Goal: Book appointment/travel/reservation

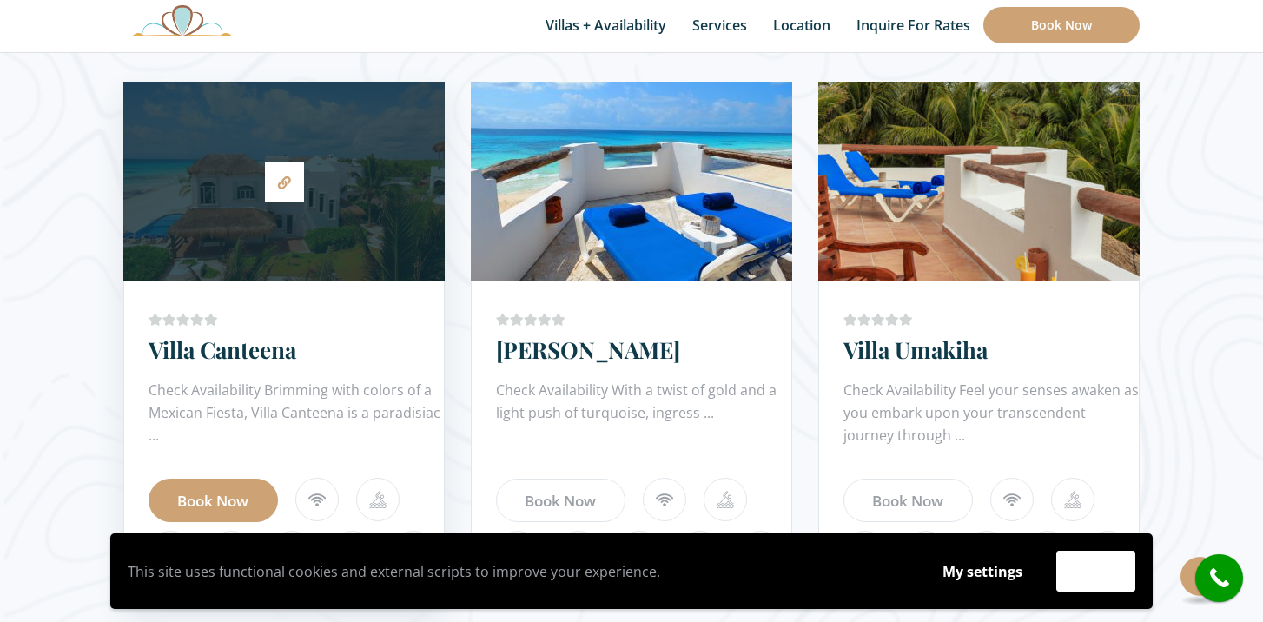
scroll to position [1034, 0]
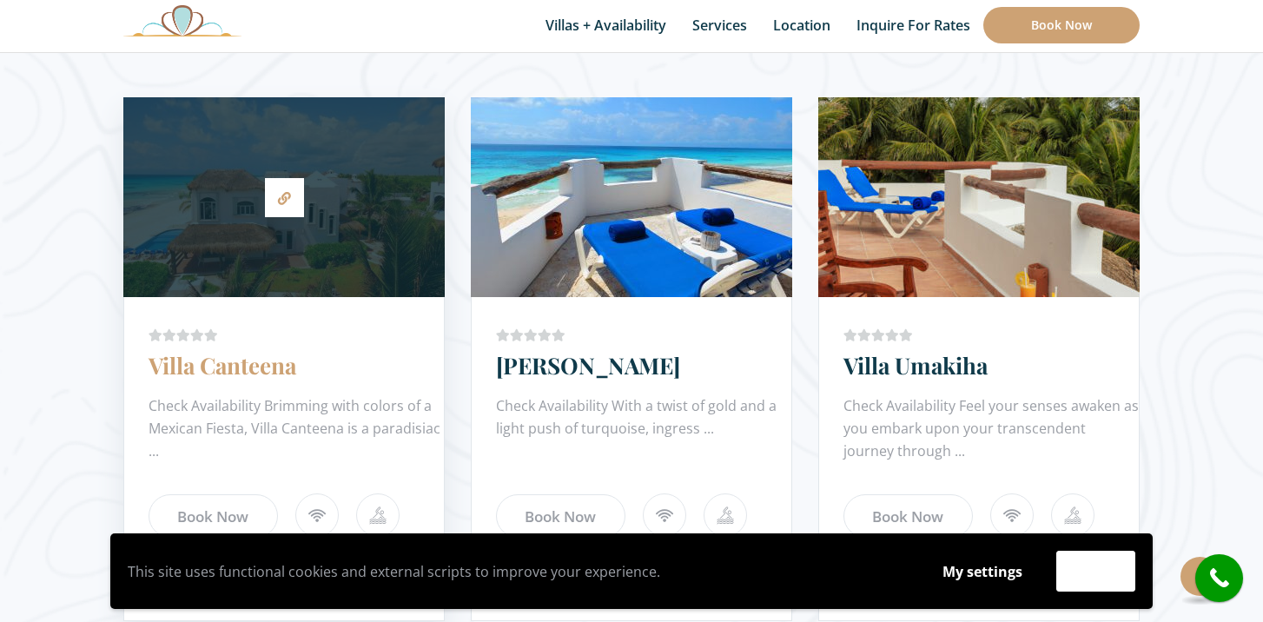
click at [198, 363] on link "Villa Canteena" at bounding box center [223, 365] width 148 height 30
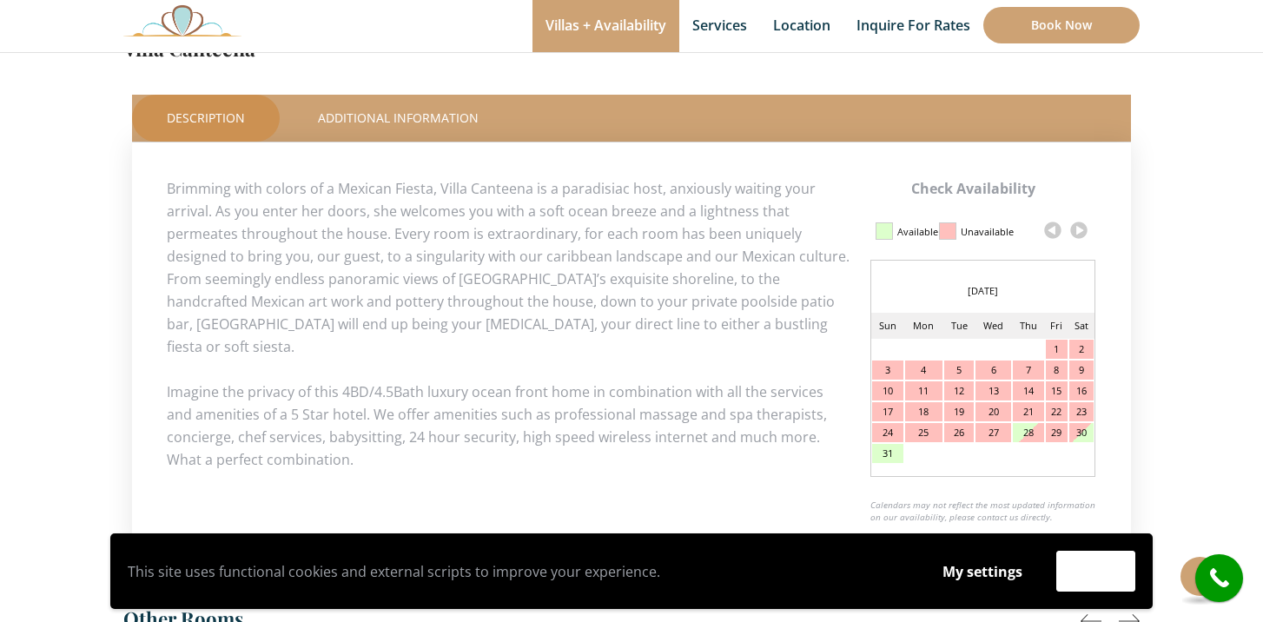
scroll to position [761, 0]
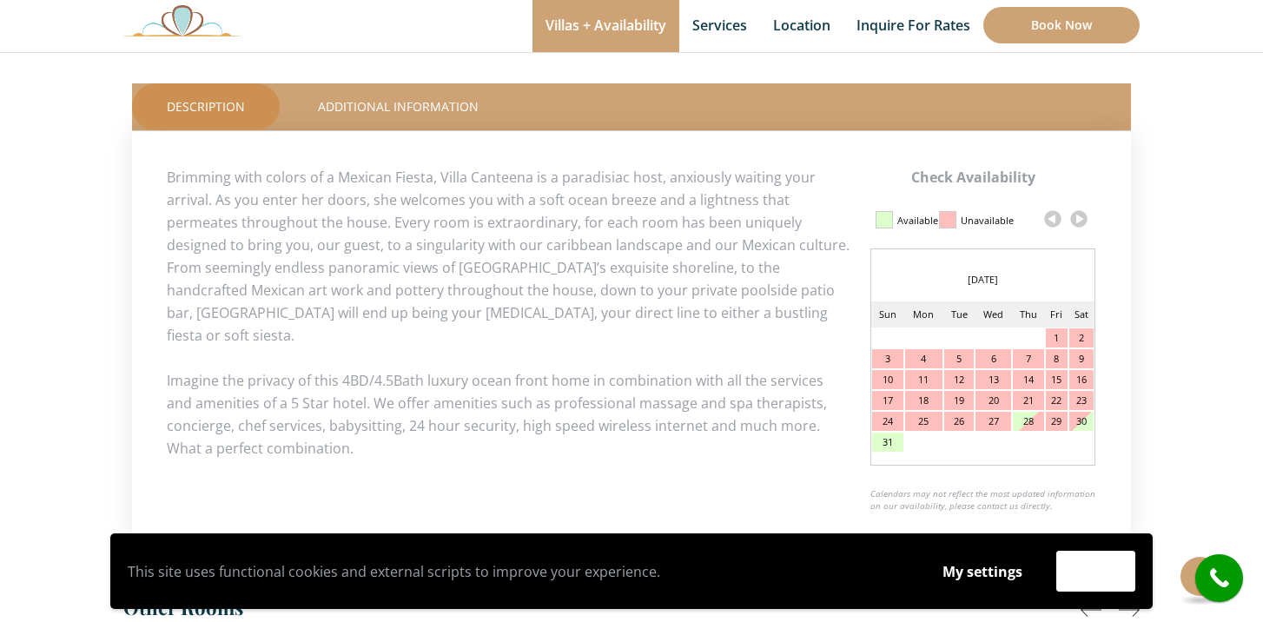
click at [1079, 221] on link at bounding box center [1079, 219] width 26 height 26
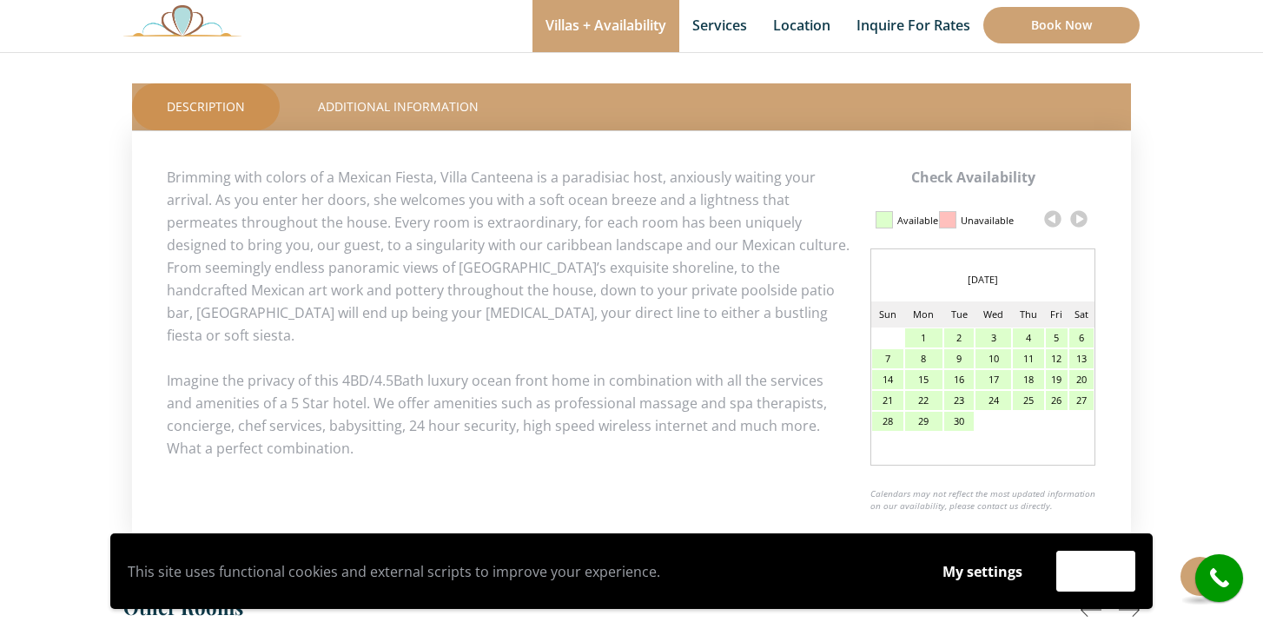
click at [1079, 221] on link at bounding box center [1079, 219] width 26 height 26
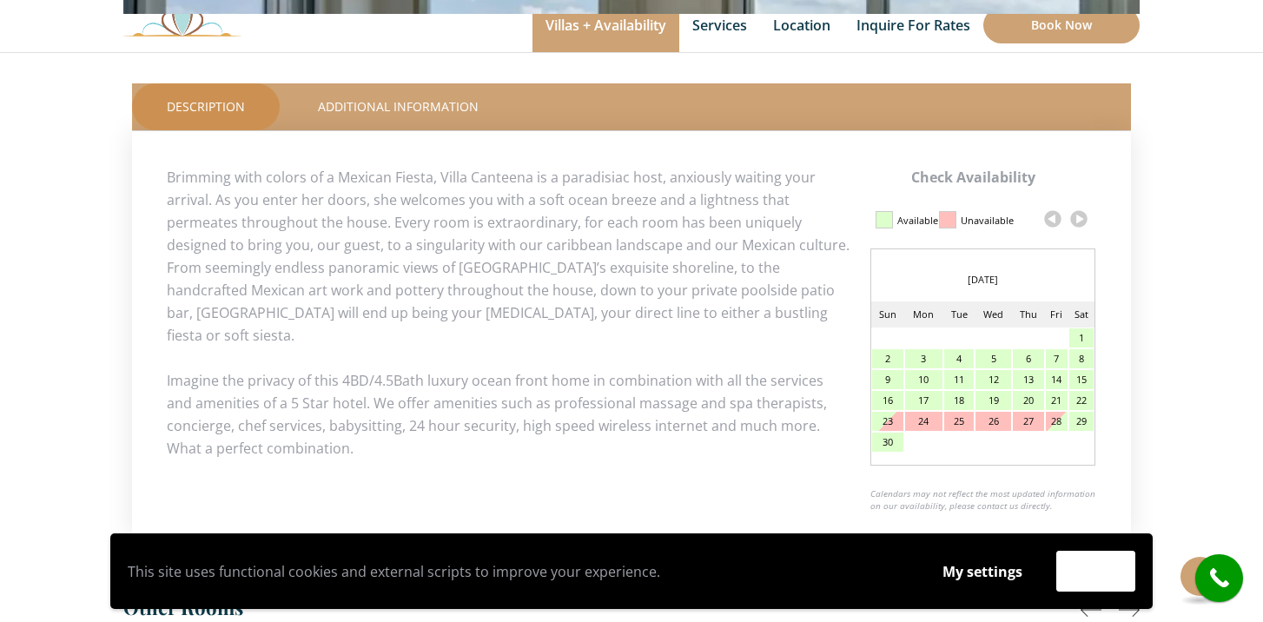
click at [1079, 221] on div "Check Availability This Room Villa Canteena Price Starting From: $1,065.0 Night…" at bounding box center [631, 10] width 1016 height 1071
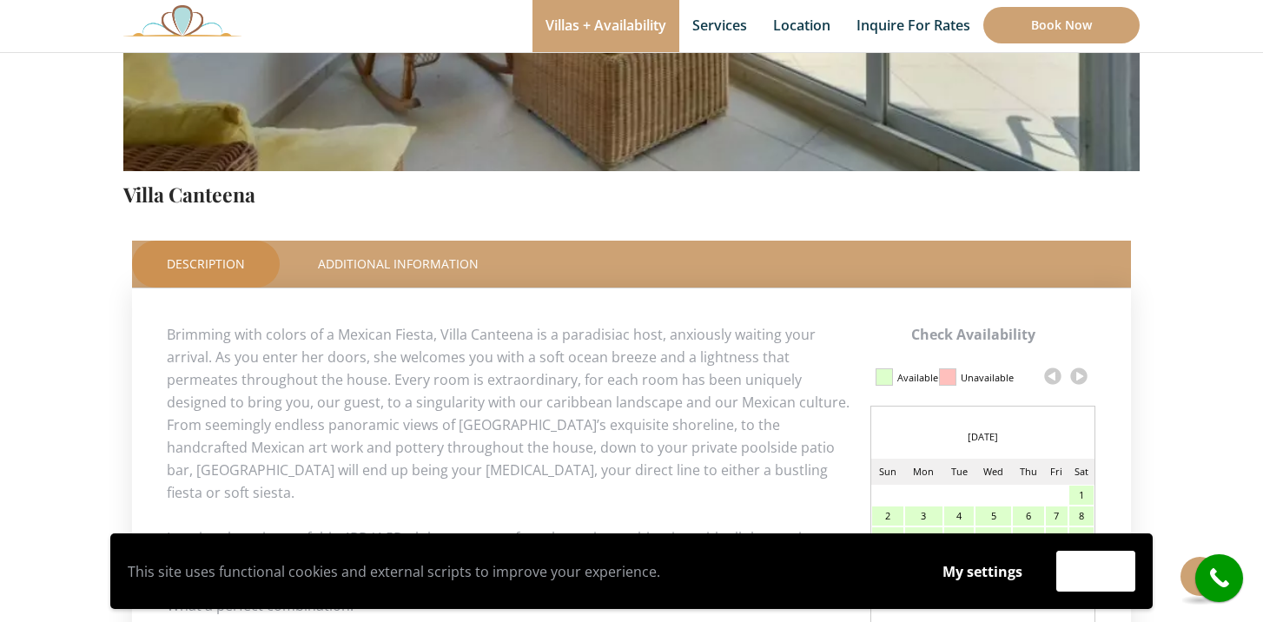
scroll to position [605, 0]
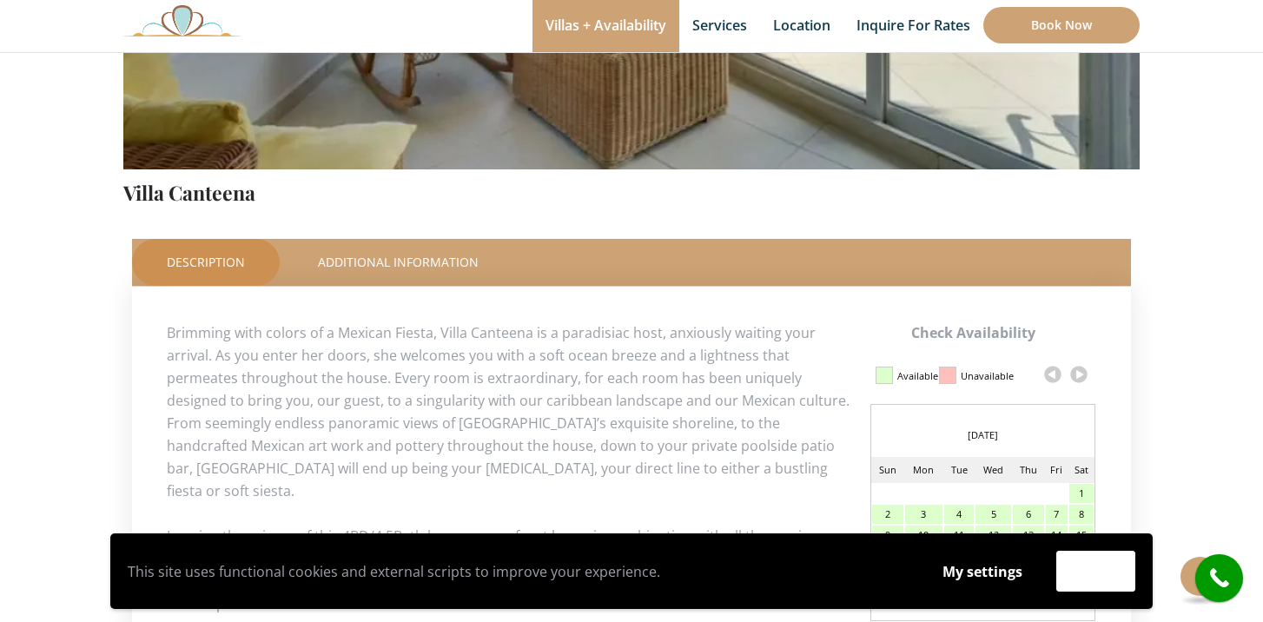
click at [1075, 376] on link at bounding box center [1079, 374] width 26 height 26
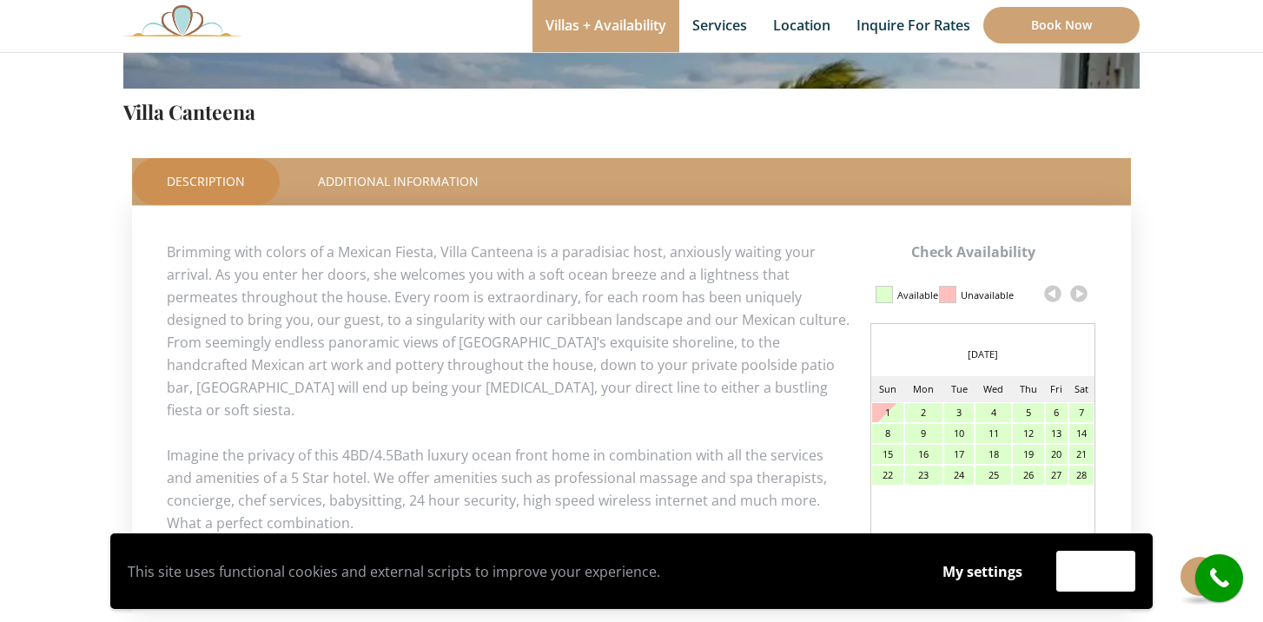
scroll to position [688, 0]
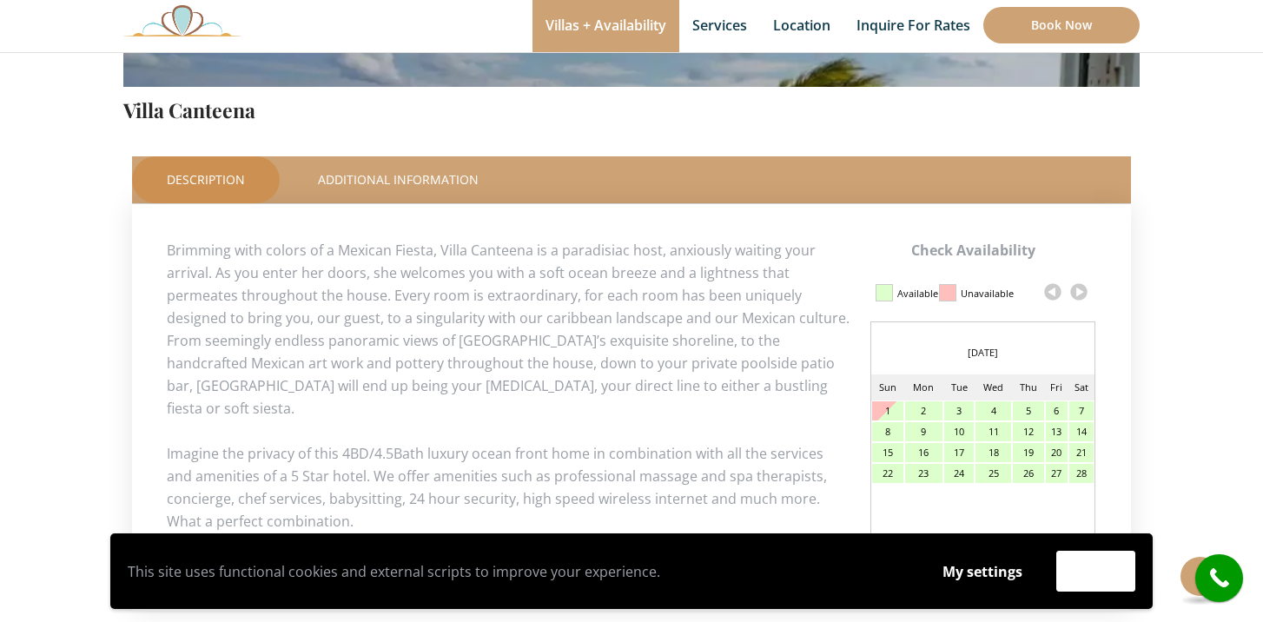
click at [889, 413] on div "1" at bounding box center [887, 410] width 31 height 19
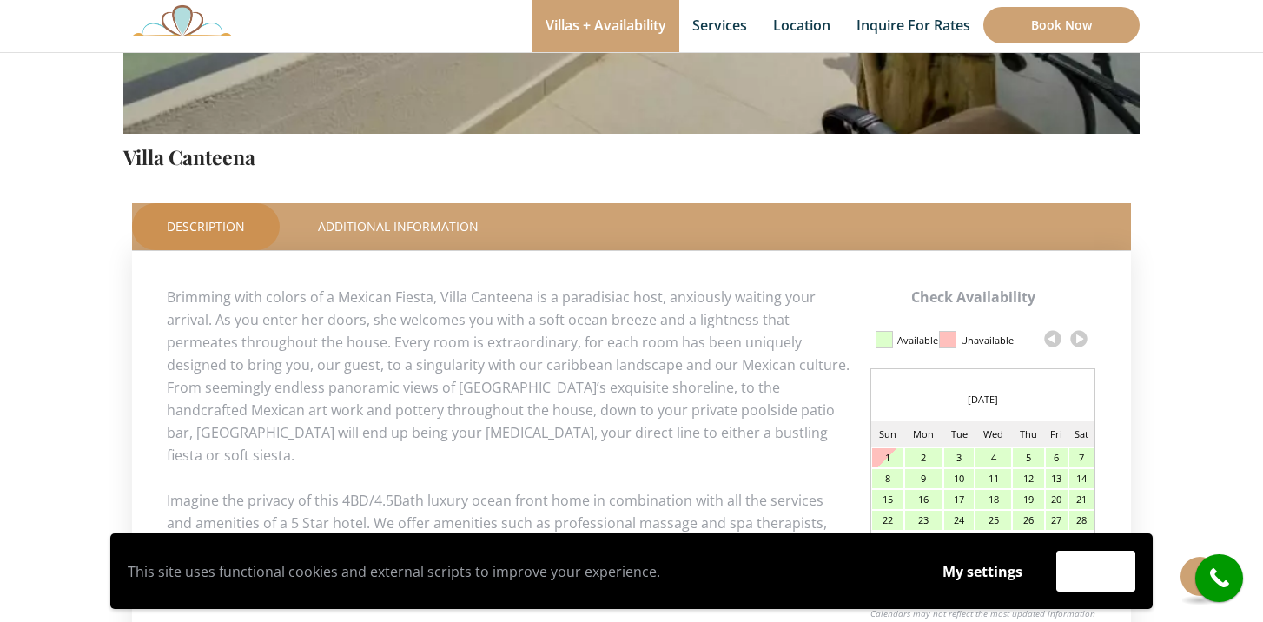
scroll to position [656, 0]
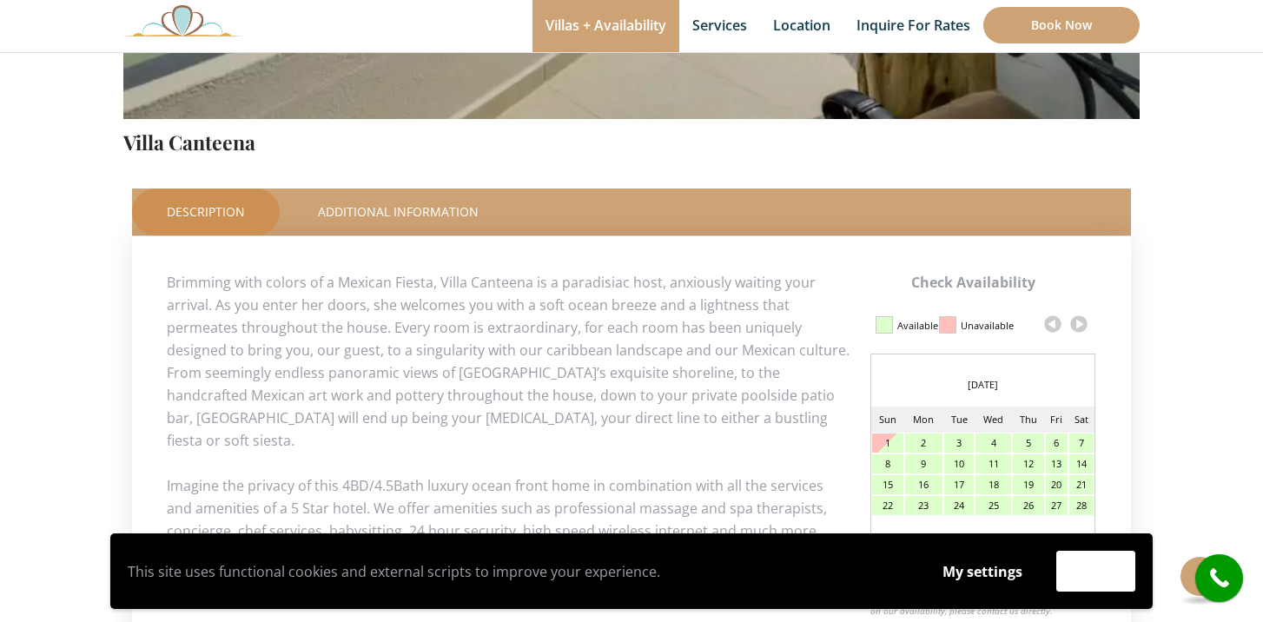
click at [1077, 443] on div "7" at bounding box center [1081, 442] width 24 height 19
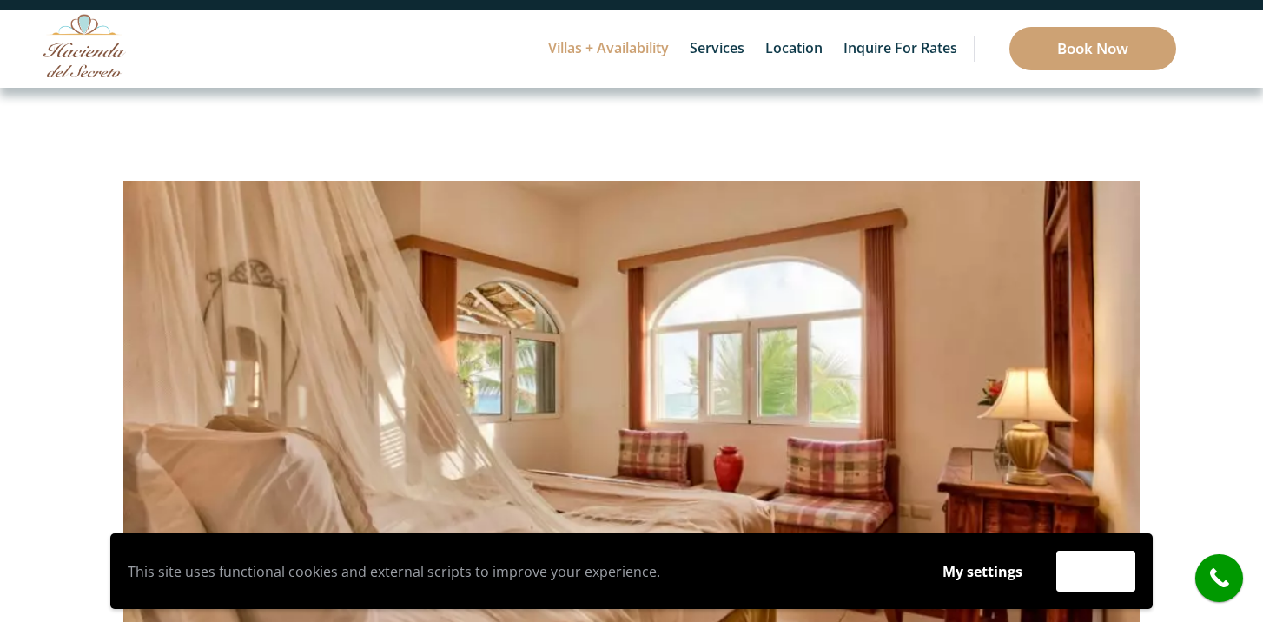
scroll to position [0, 0]
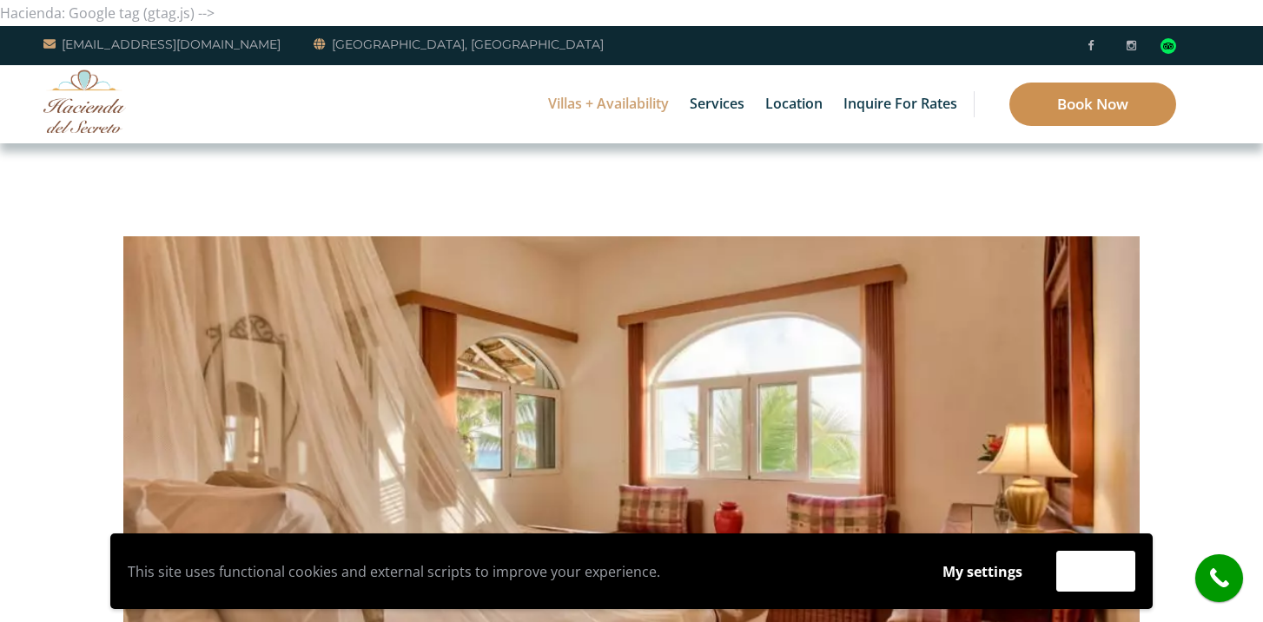
click at [1088, 104] on link "Book Now" at bounding box center [1092, 104] width 167 height 43
